Goal: Task Accomplishment & Management: Use online tool/utility

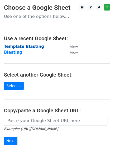
click at [31, 47] on strong "Template Blasting" at bounding box center [24, 46] width 40 height 5
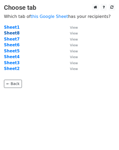
click at [9, 32] on strong "Sheet8" at bounding box center [12, 33] width 16 height 5
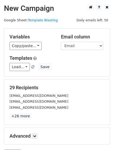
scroll to position [54, 0]
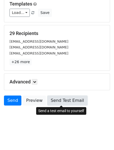
click at [59, 99] on link "Send Test Email" at bounding box center [67, 101] width 40 height 10
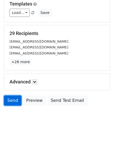
click at [10, 102] on link "Send" at bounding box center [12, 101] width 17 height 10
